Goal: Transaction & Acquisition: Book appointment/travel/reservation

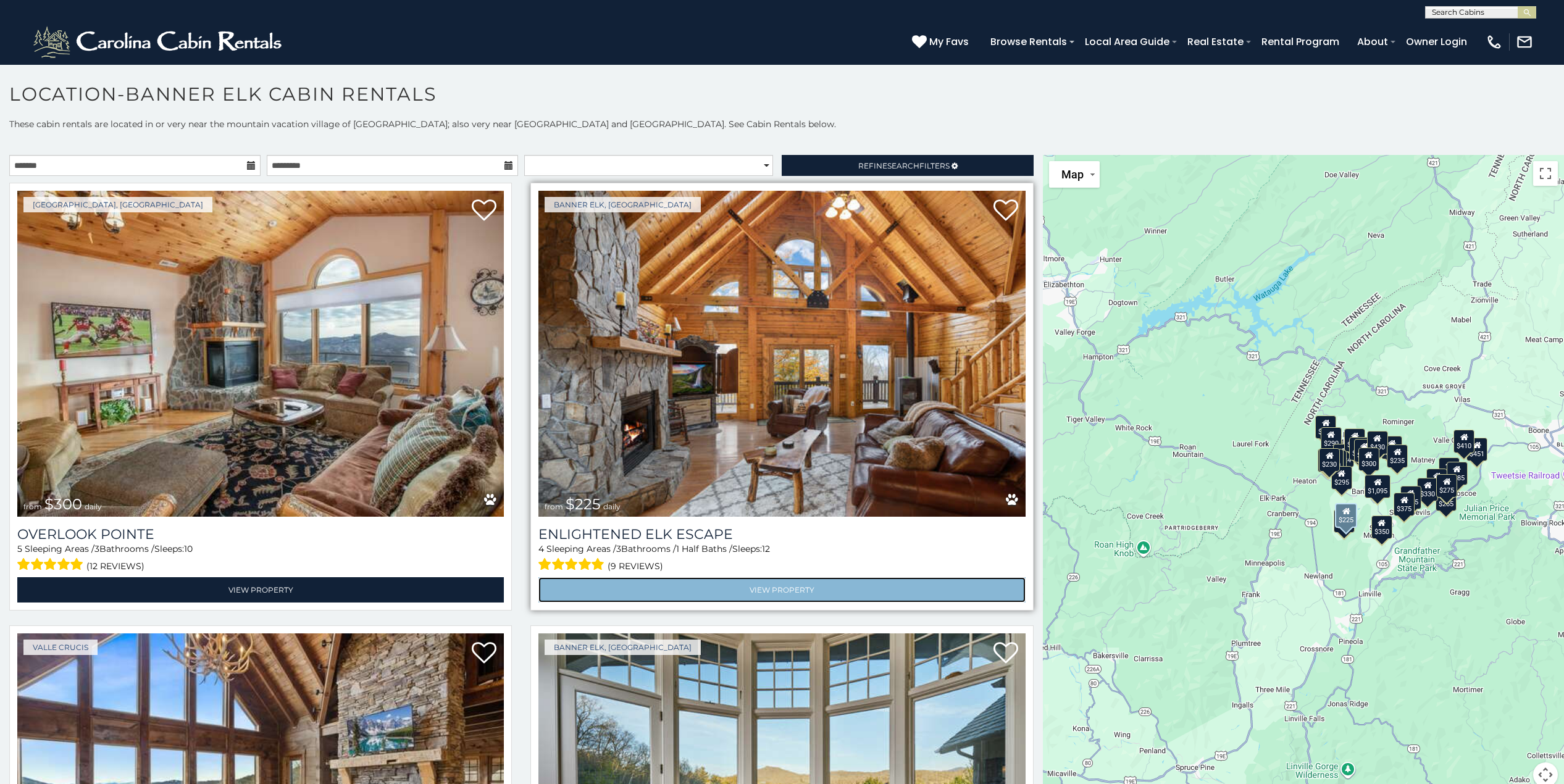
click at [812, 583] on link "View Property" at bounding box center [782, 589] width 486 height 25
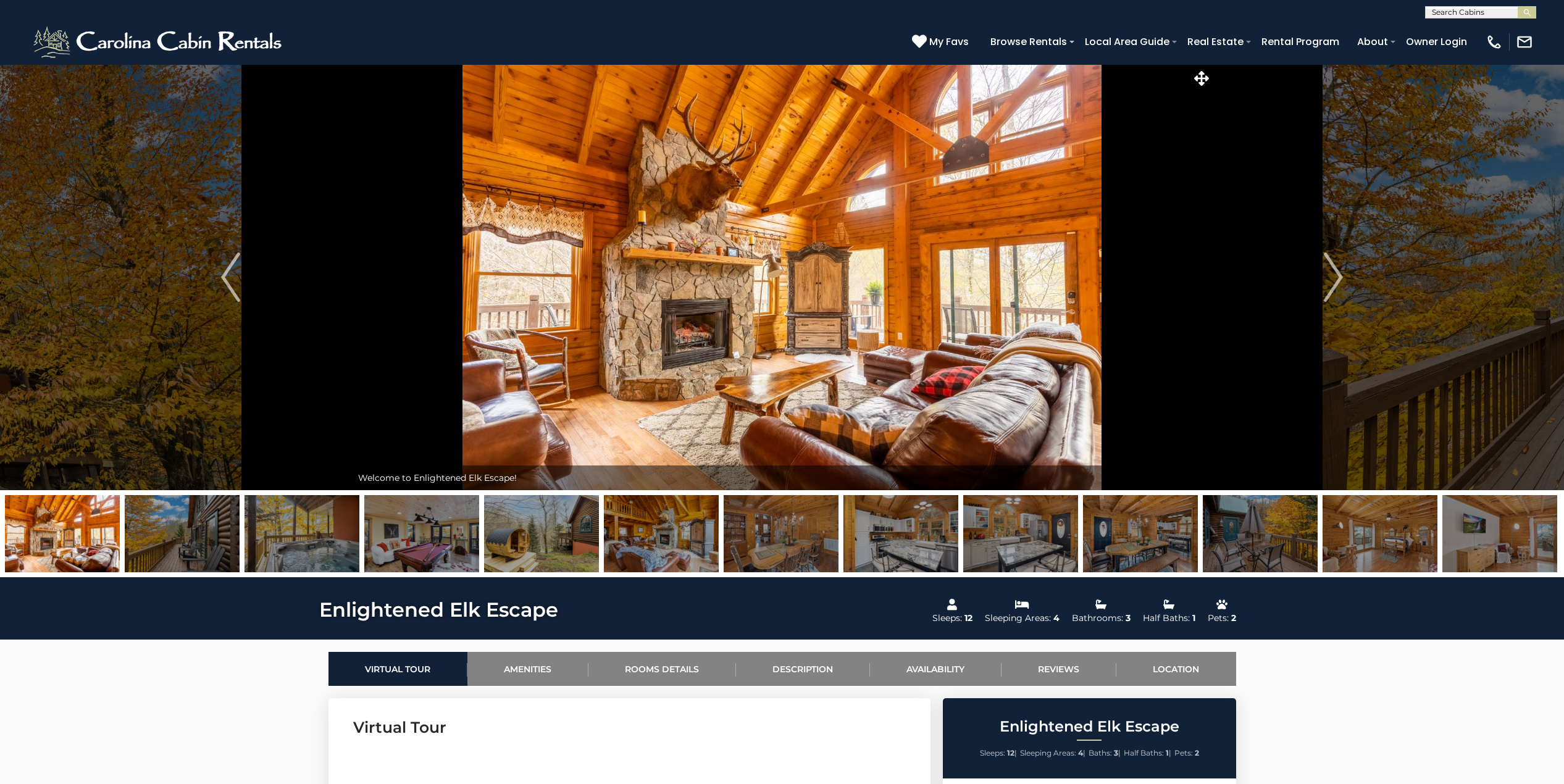
click at [180, 541] on img at bounding box center [182, 533] width 115 height 77
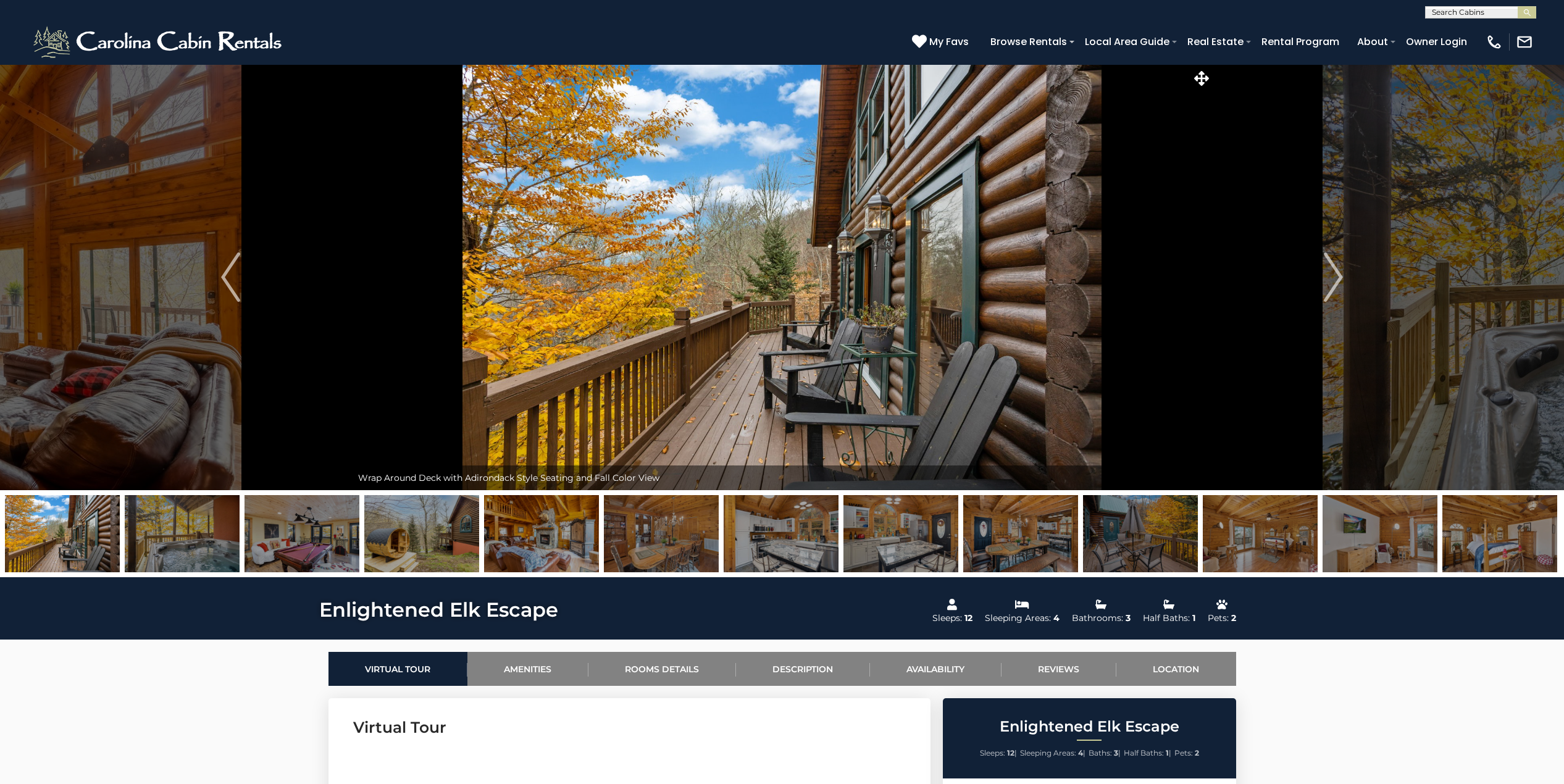
click at [302, 548] on img at bounding box center [302, 533] width 115 height 77
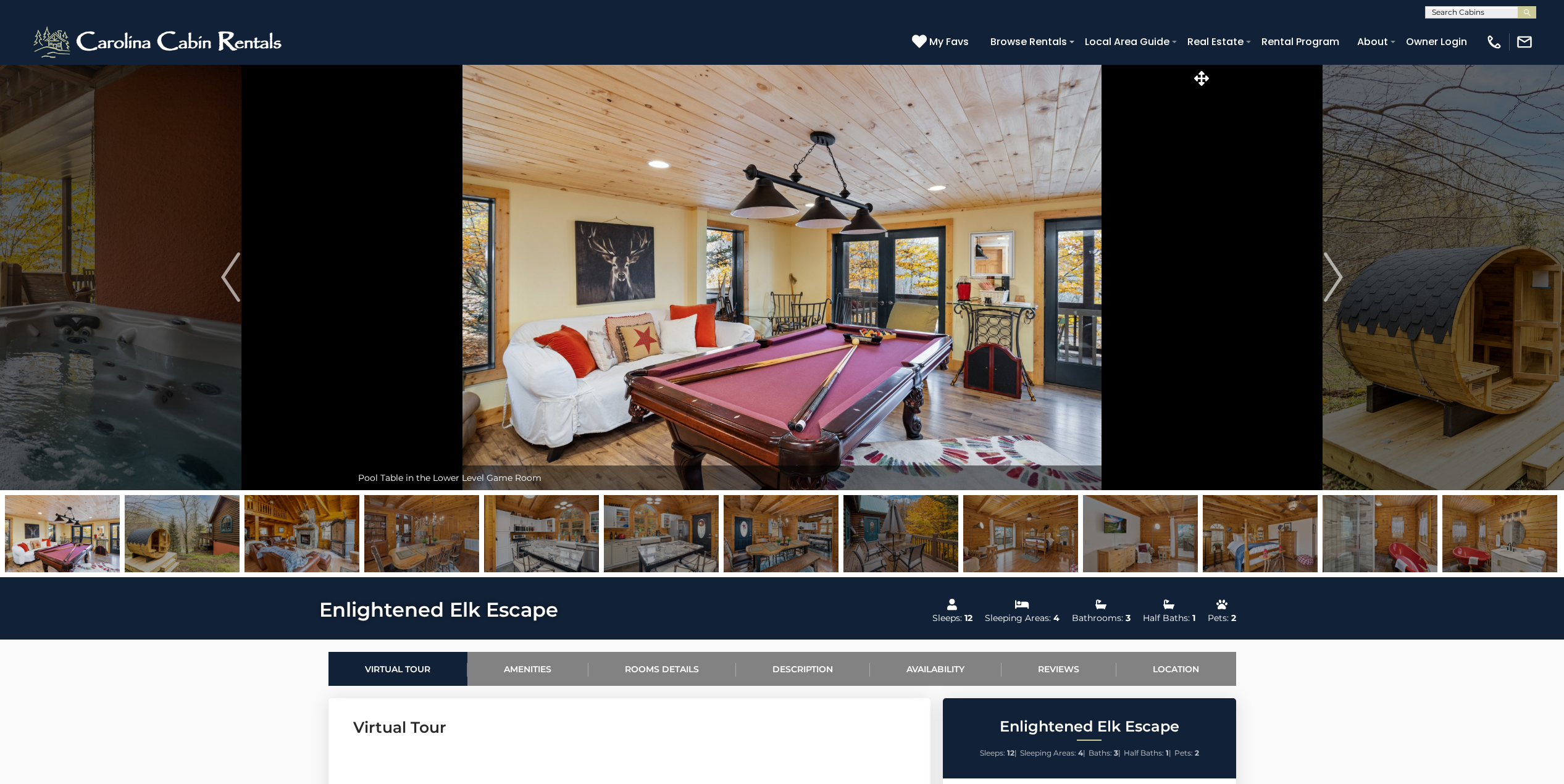
click at [419, 548] on img at bounding box center [422, 533] width 115 height 77
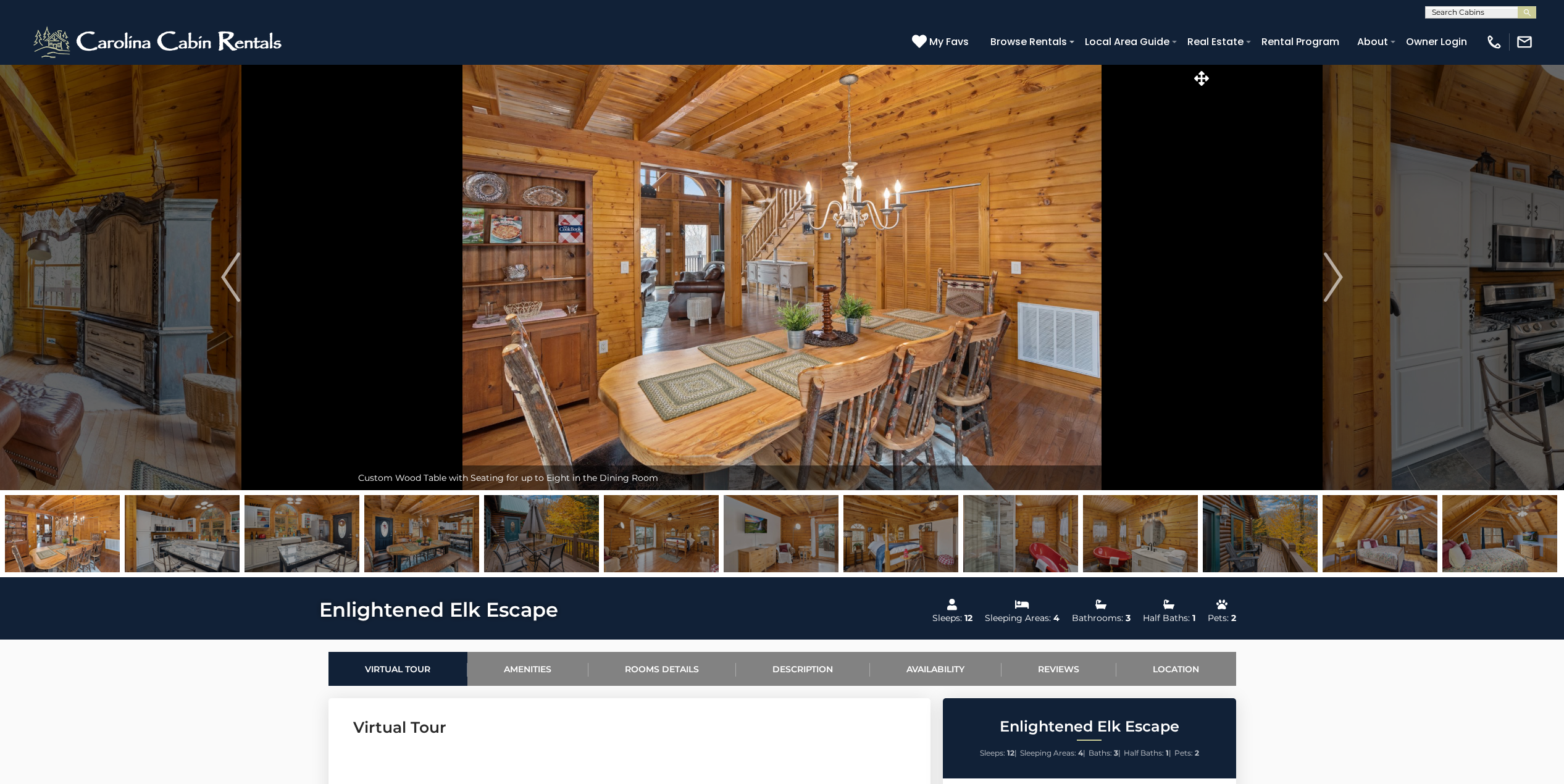
click at [540, 543] on img at bounding box center [541, 533] width 115 height 77
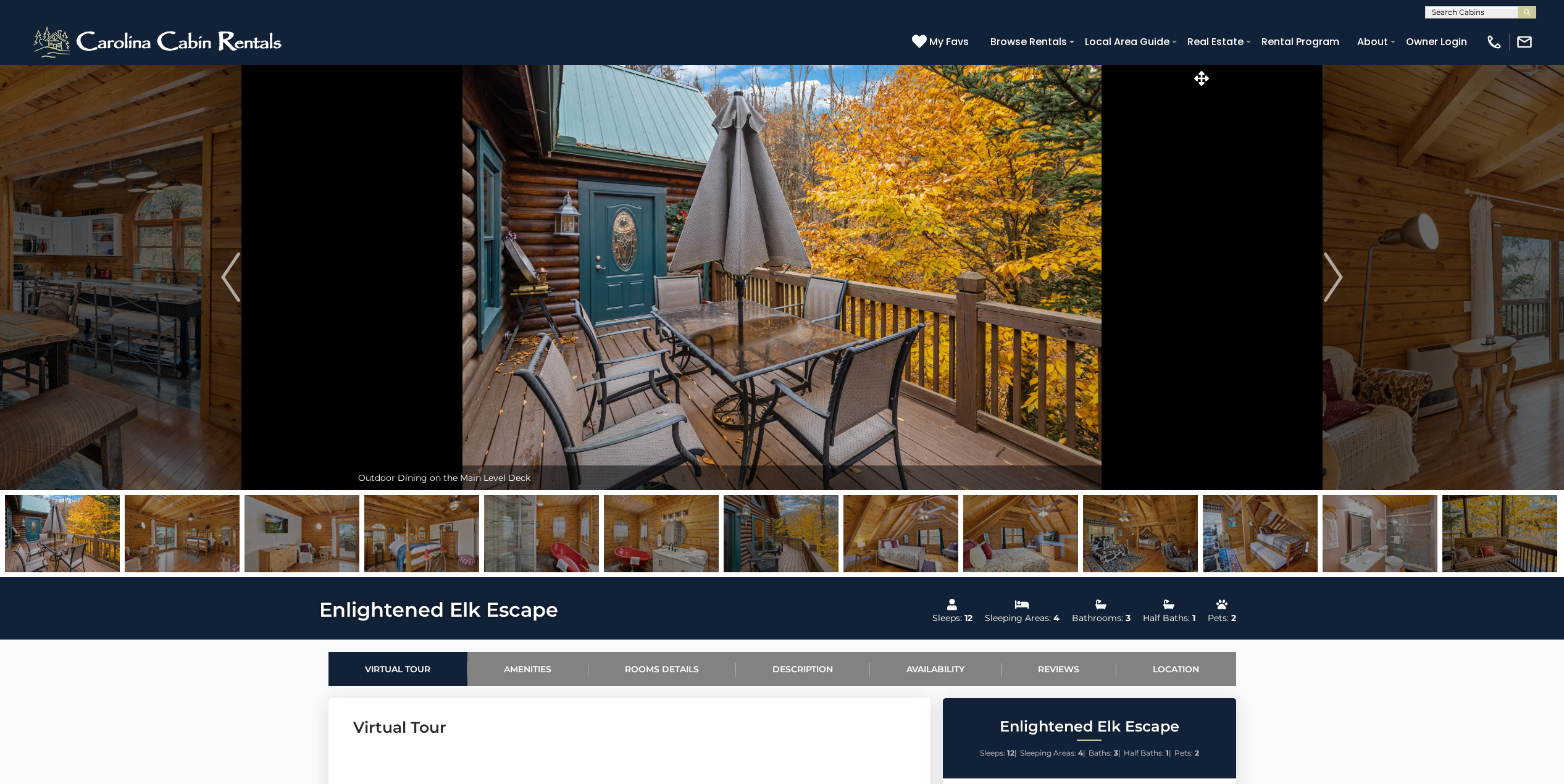
click at [431, 554] on img at bounding box center [422, 533] width 115 height 77
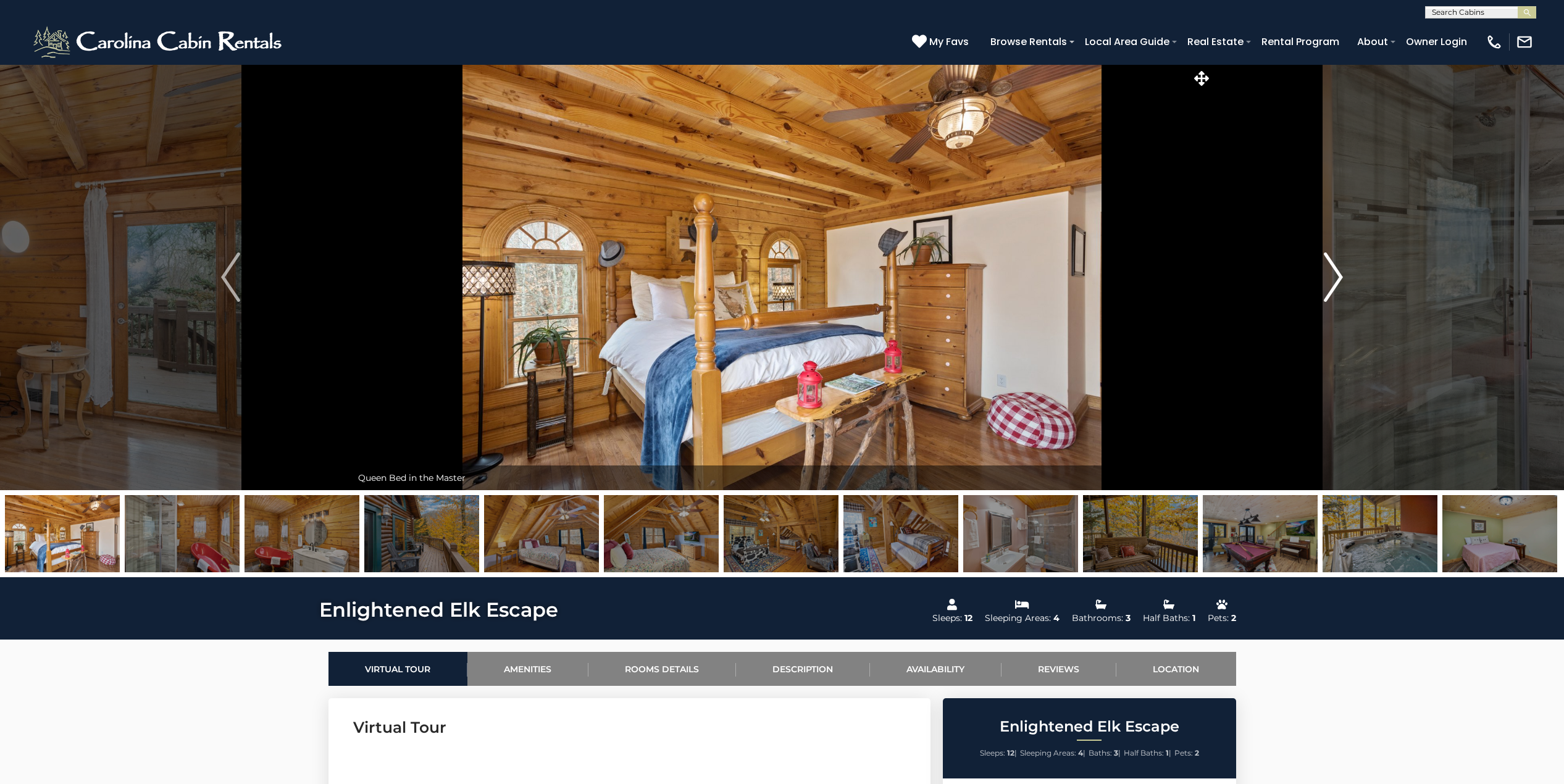
click at [1330, 279] on img "Next" at bounding box center [1333, 276] width 18 height 49
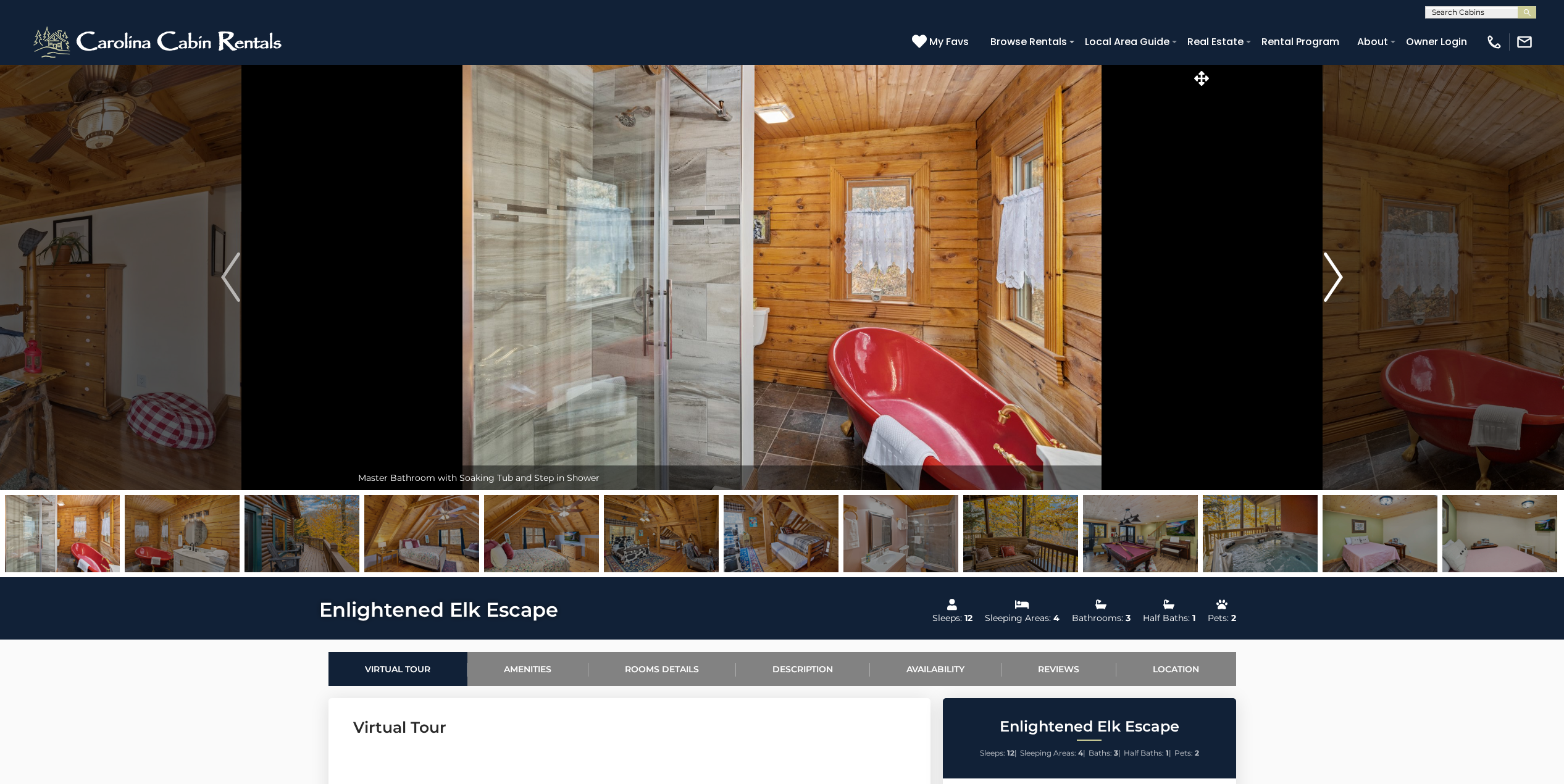
click at [1330, 277] on img "Next" at bounding box center [1333, 276] width 18 height 49
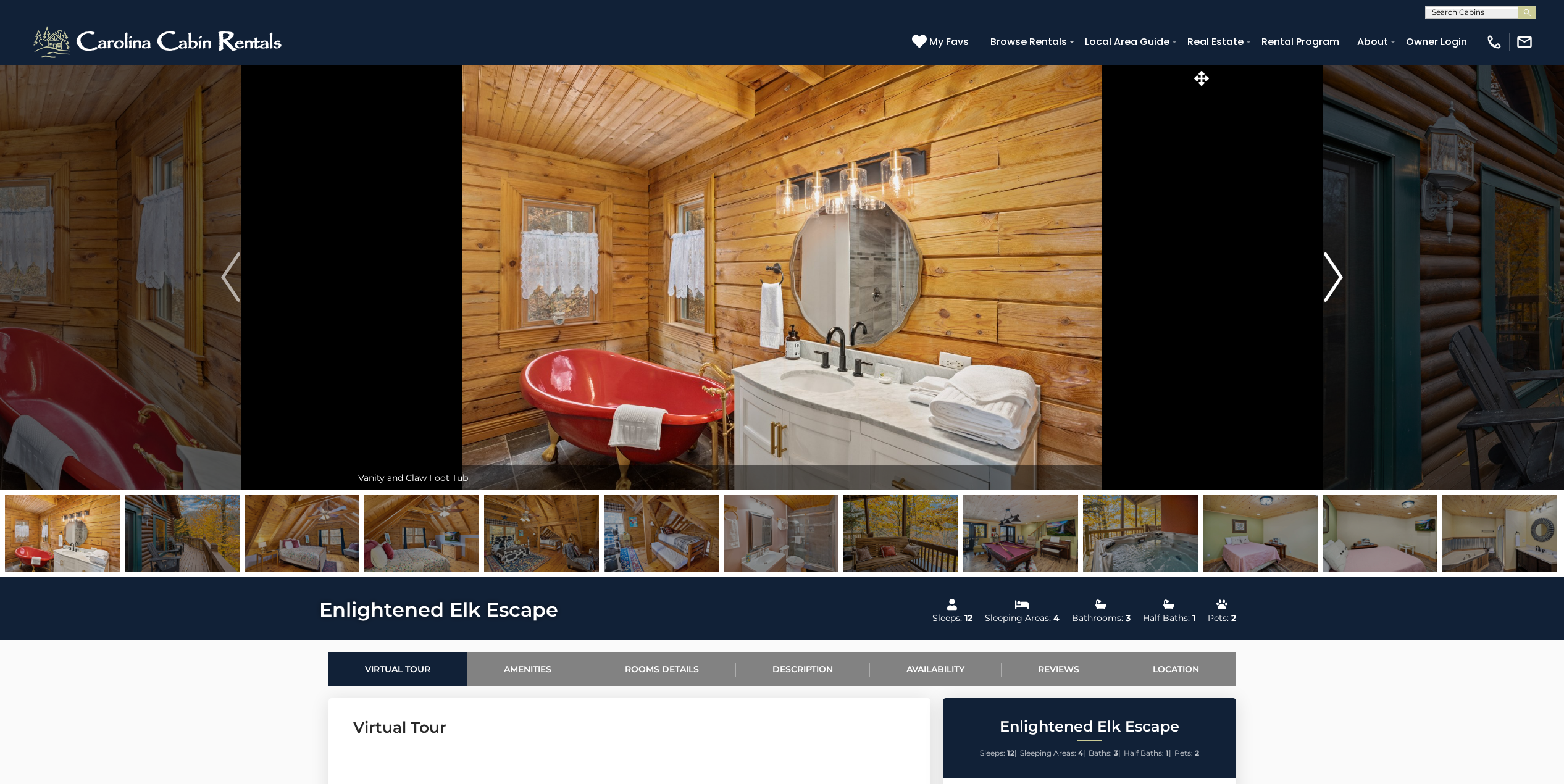
click at [1330, 277] on img "Next" at bounding box center [1333, 276] width 18 height 49
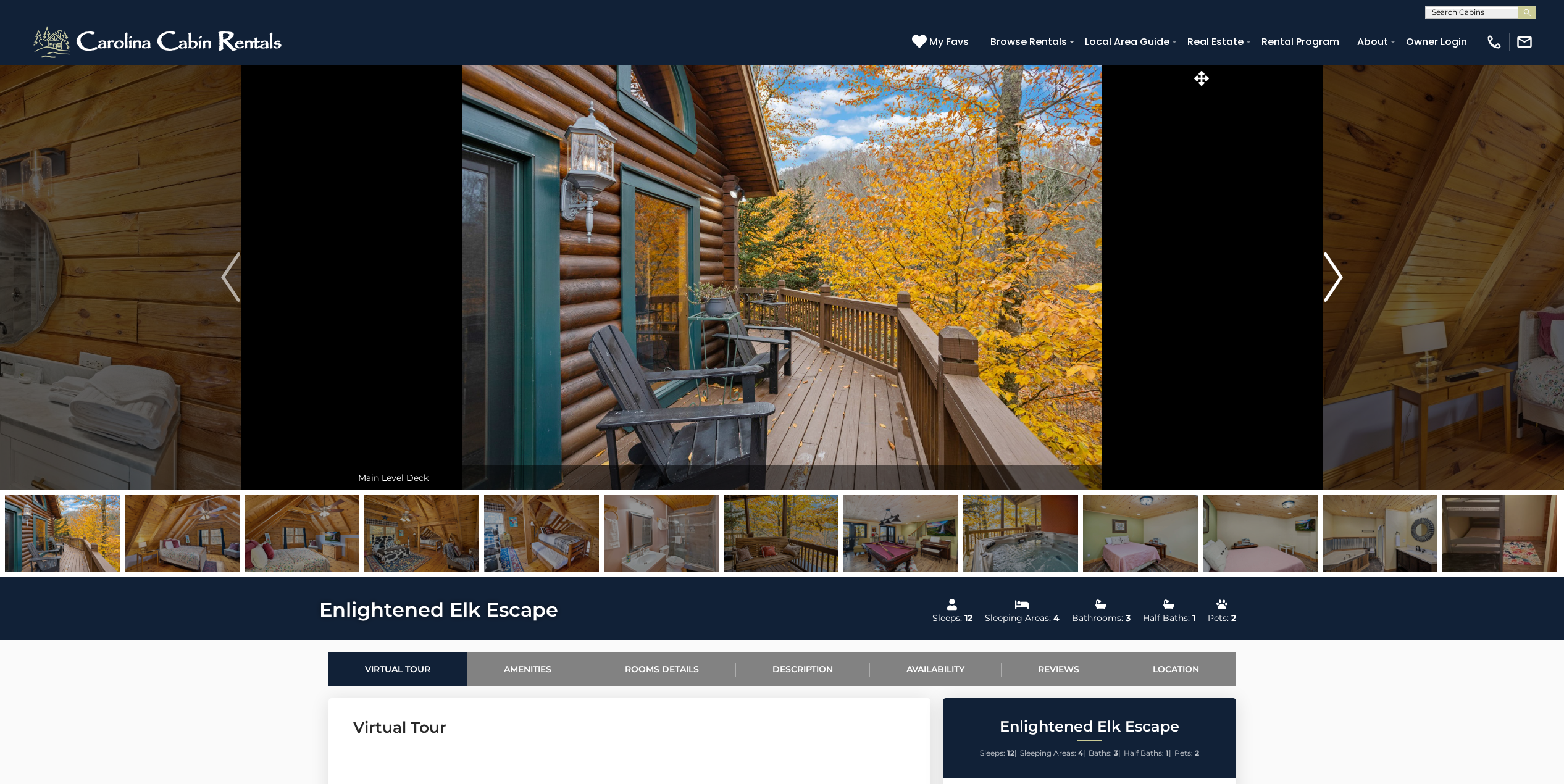
click at [1330, 277] on img "Next" at bounding box center [1333, 276] width 18 height 49
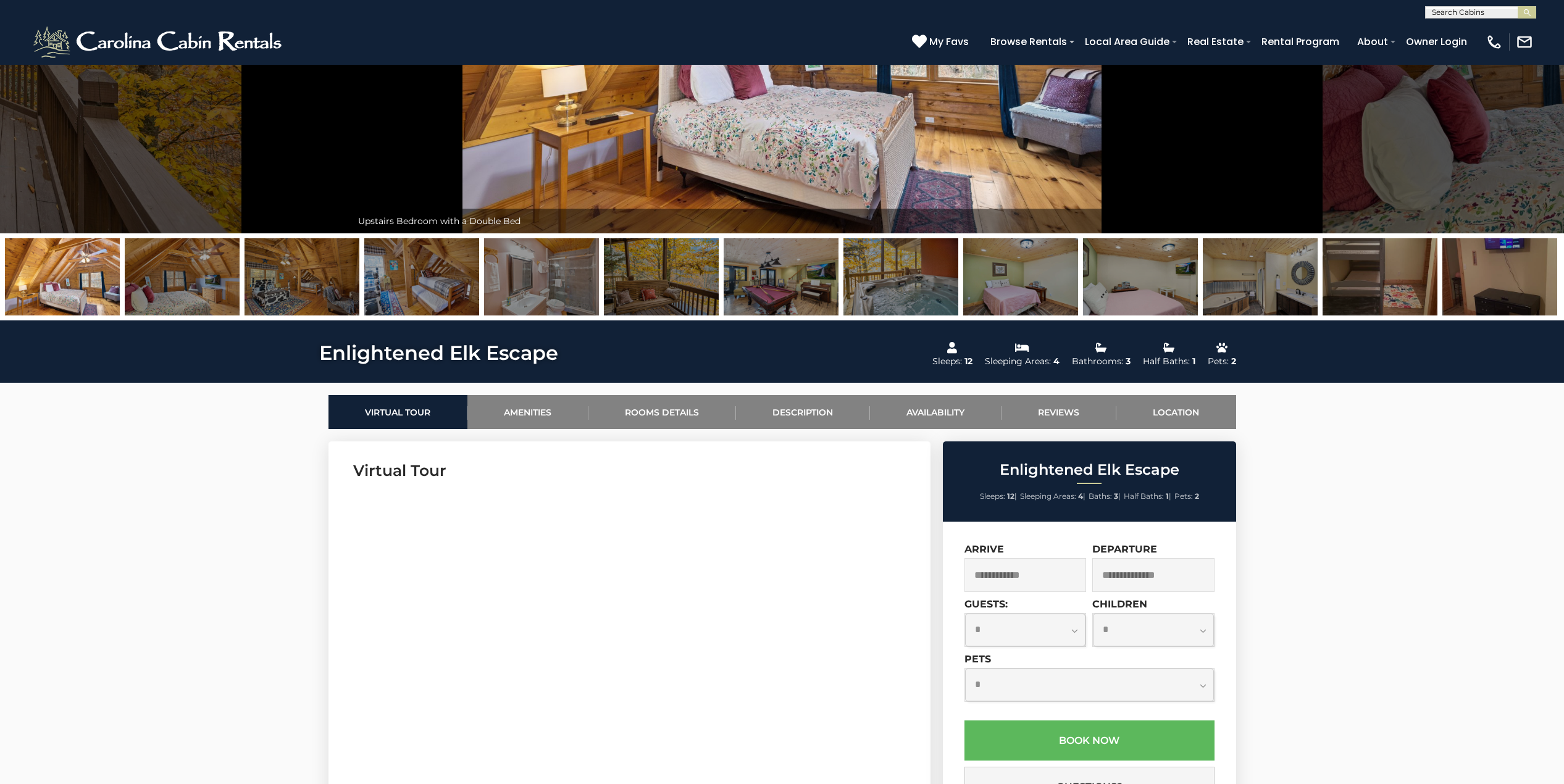
scroll to position [247, 0]
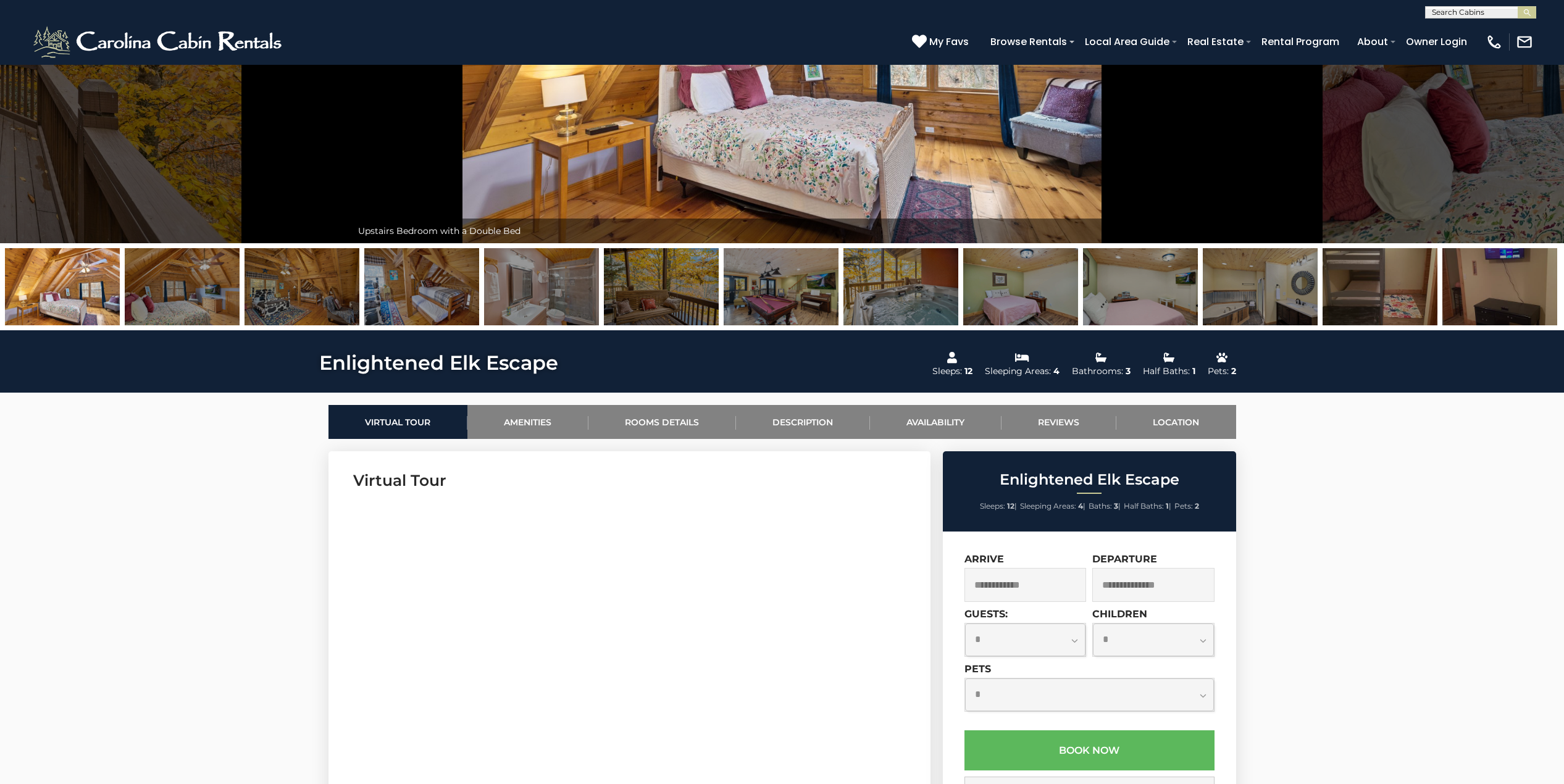
click at [161, 307] on img at bounding box center [182, 286] width 115 height 77
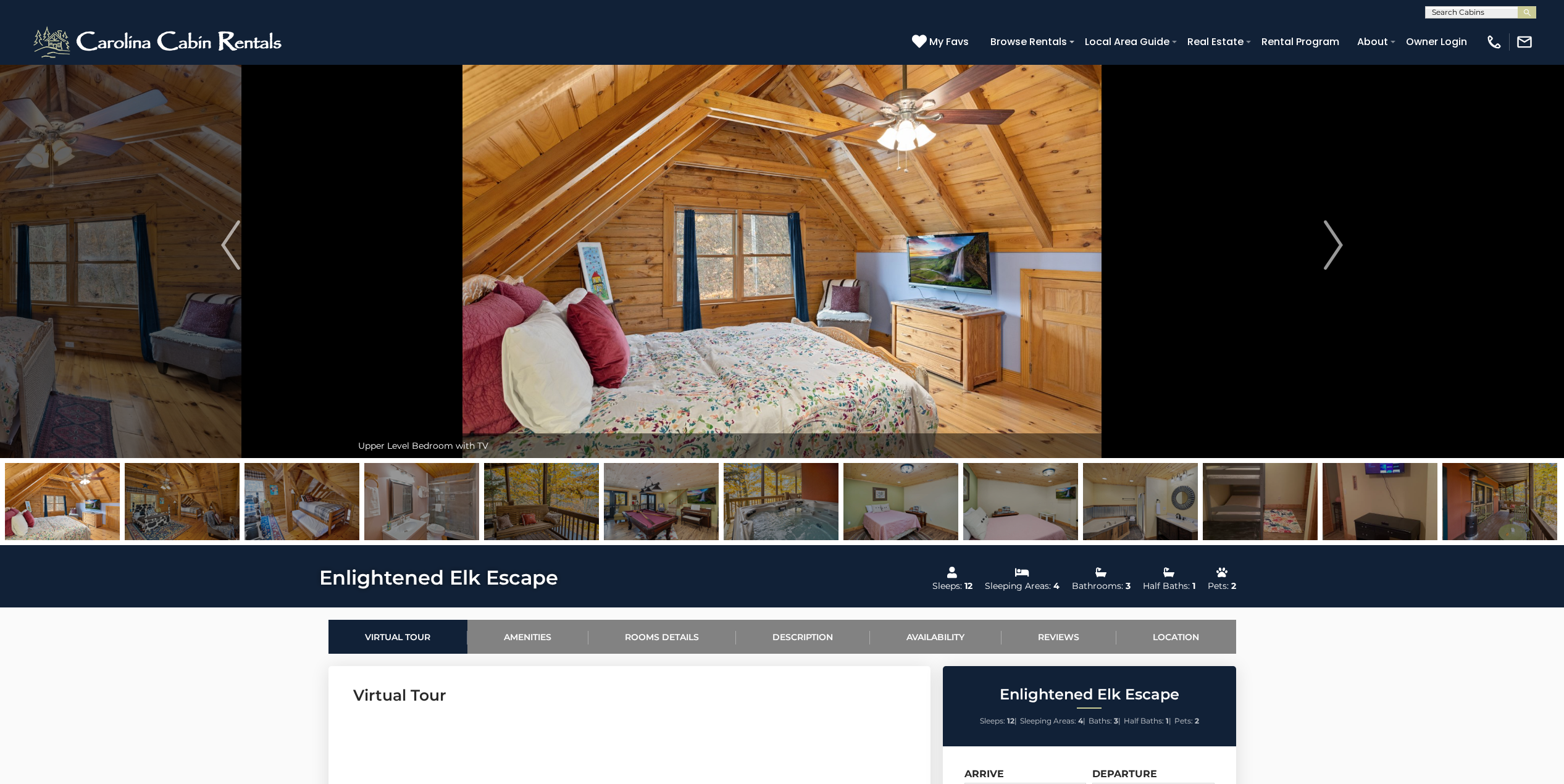
scroll to position [0, 0]
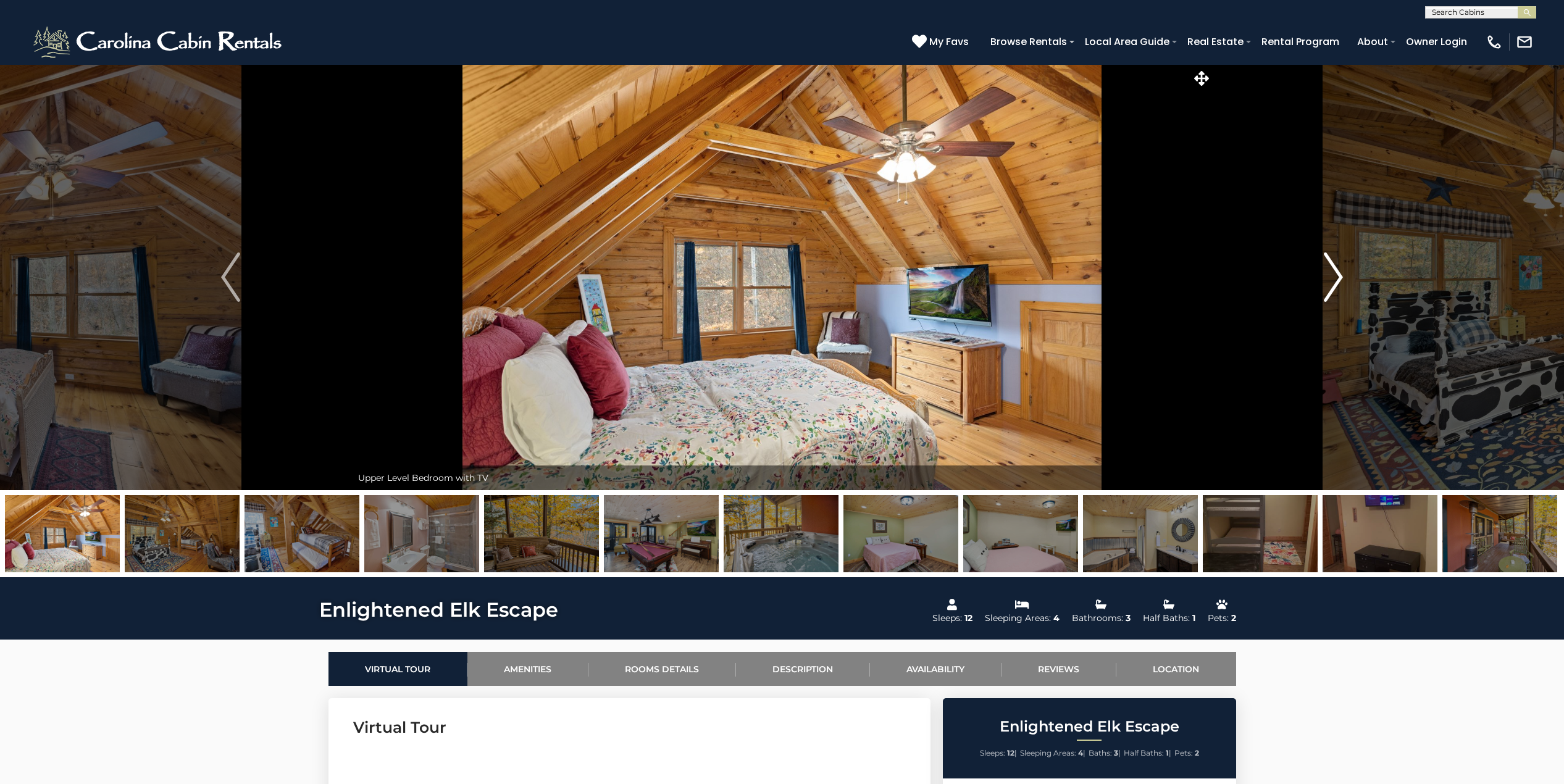
click at [1339, 275] on img "Next" at bounding box center [1333, 276] width 18 height 49
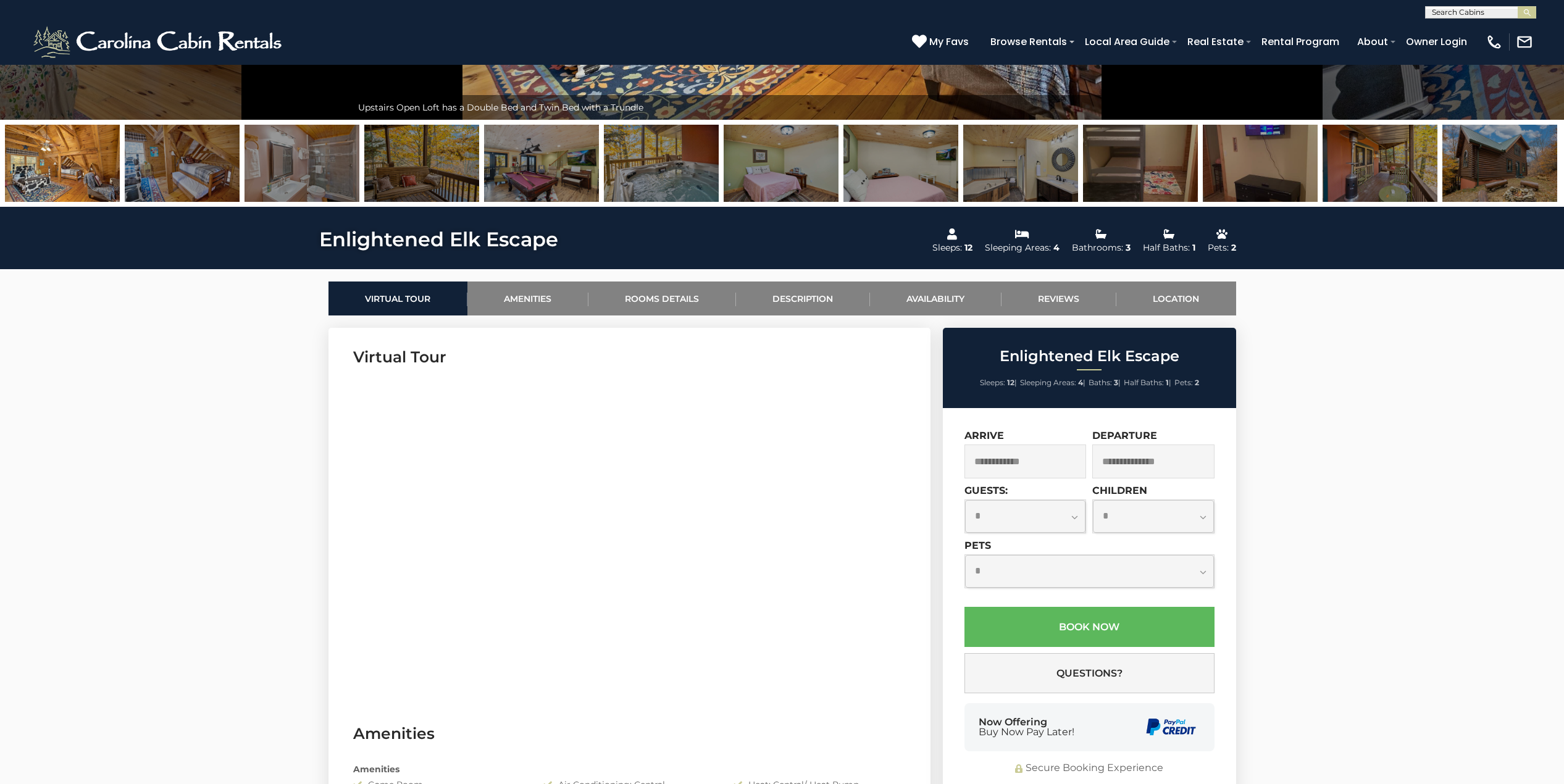
scroll to position [432, 0]
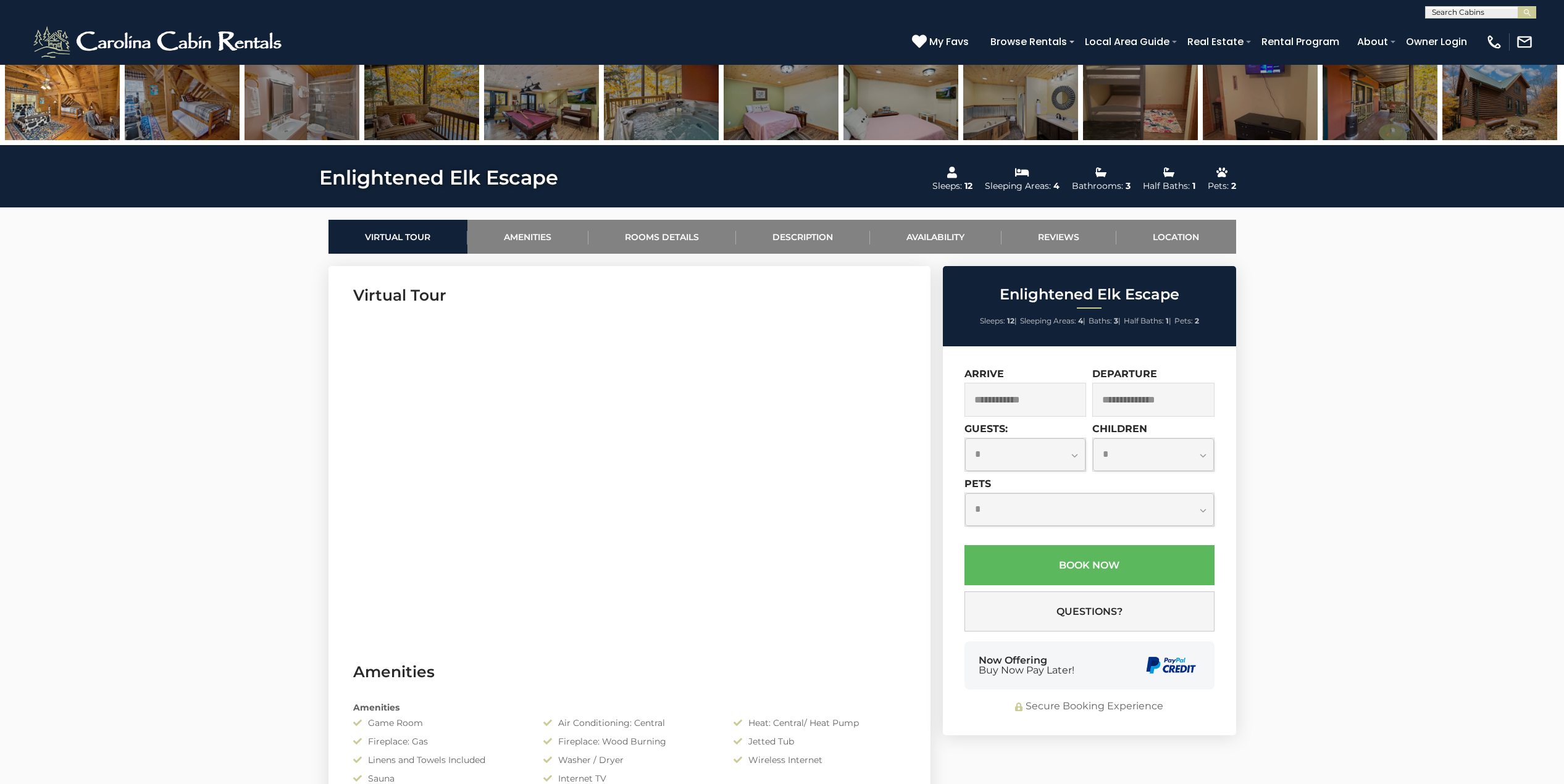
click at [1056, 395] on input "text" at bounding box center [1026, 399] width 122 height 34
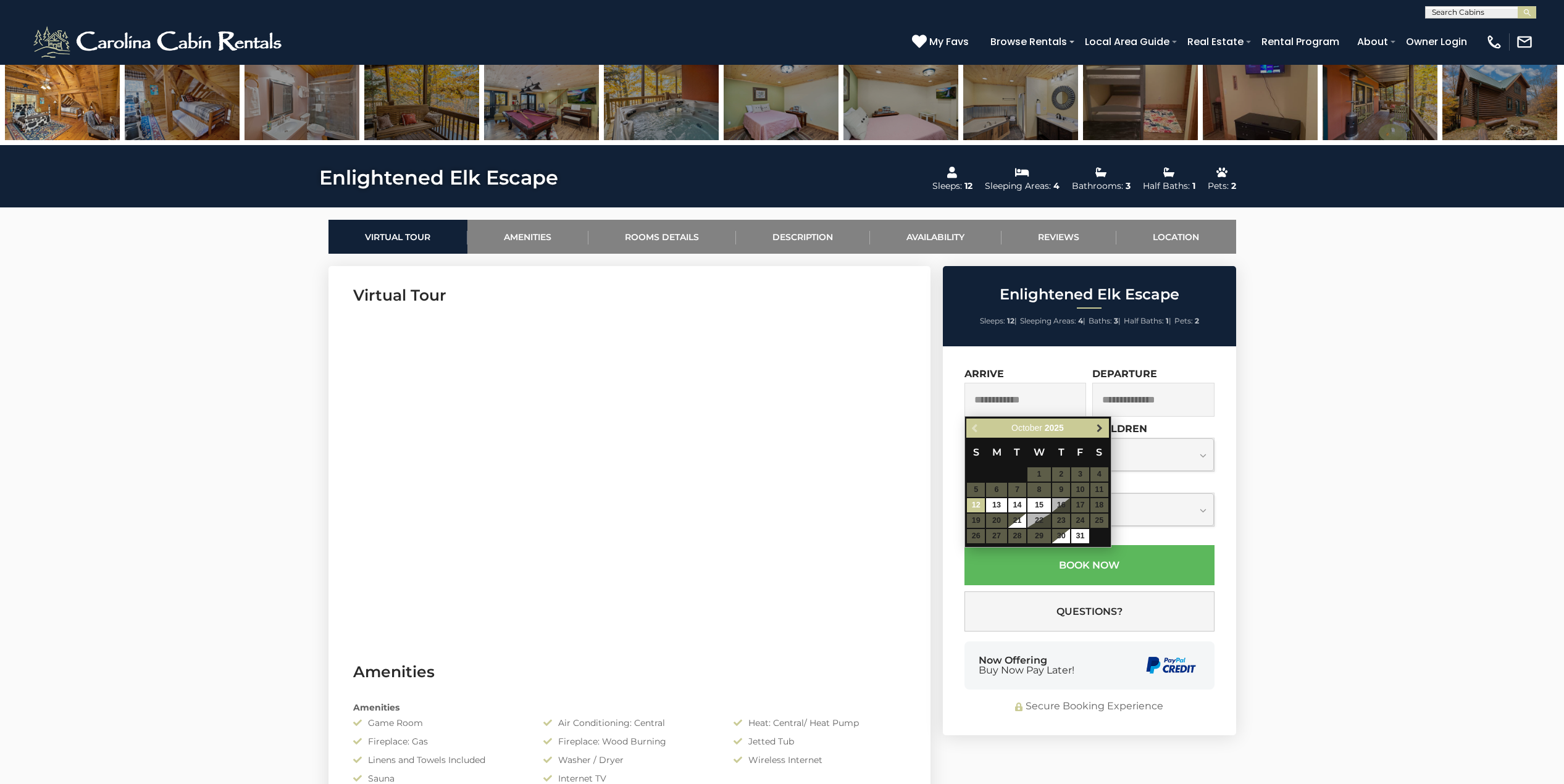
click at [1106, 426] on link "Next" at bounding box center [1100, 428] width 16 height 16
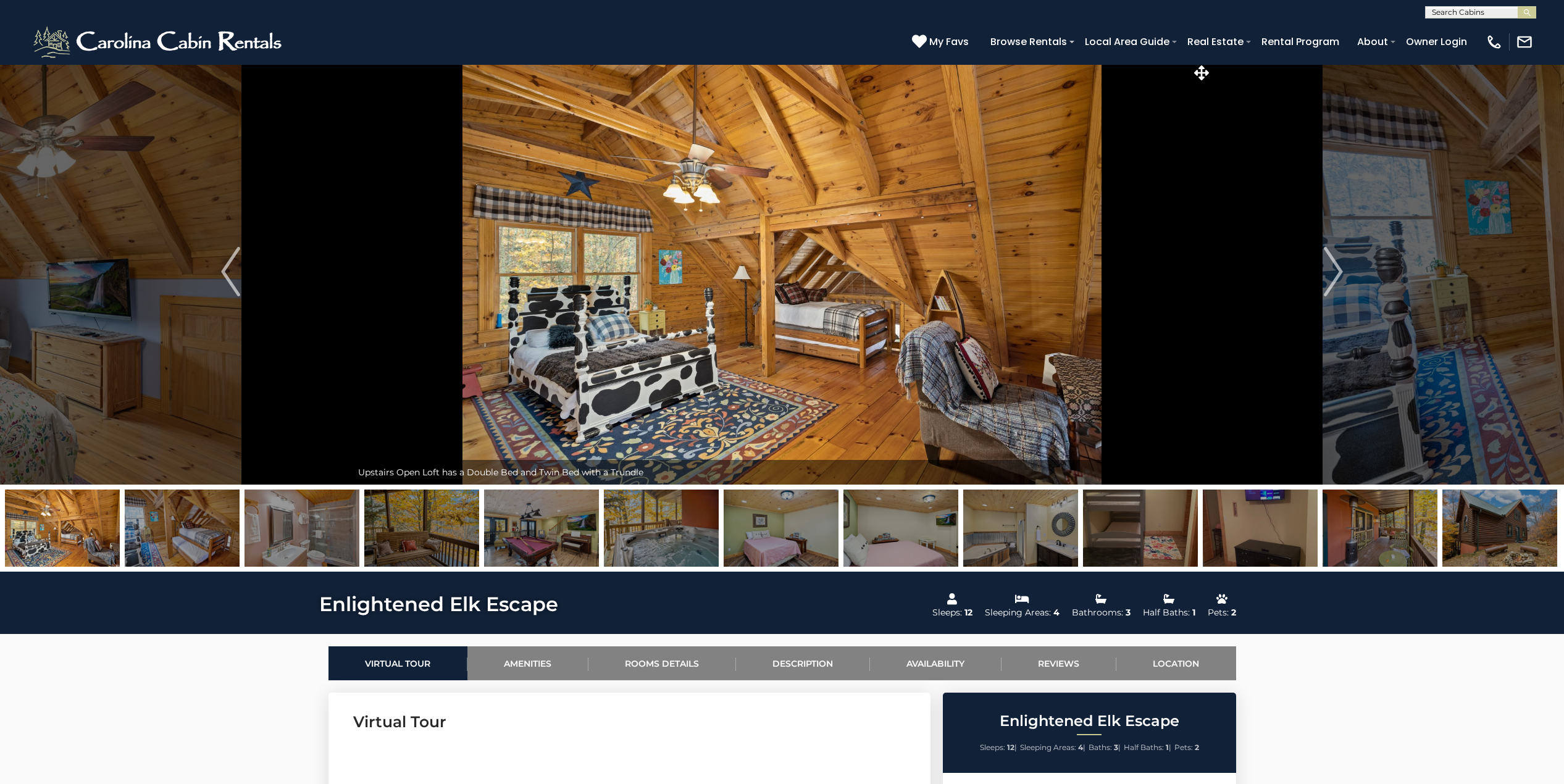
scroll to position [0, 0]
